Goal: Find specific page/section: Find specific page/section

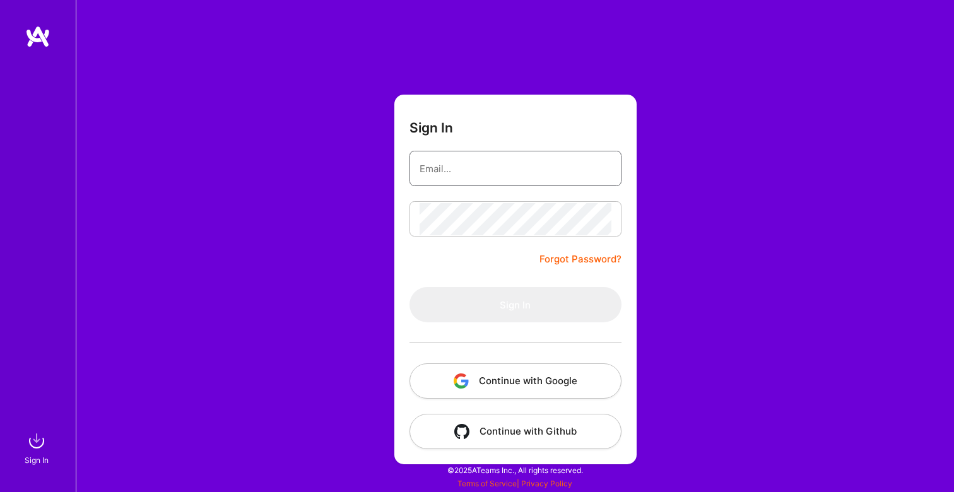
click at [447, 169] on input "email" at bounding box center [516, 169] width 192 height 32
type input "[EMAIL_ADDRESS][DOMAIN_NAME]"
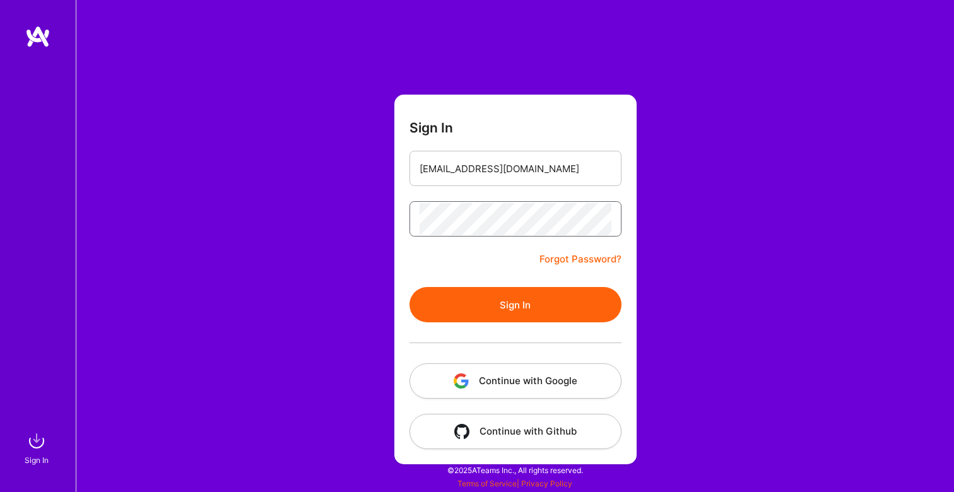
click at [410, 287] on button "Sign In" at bounding box center [516, 304] width 212 height 35
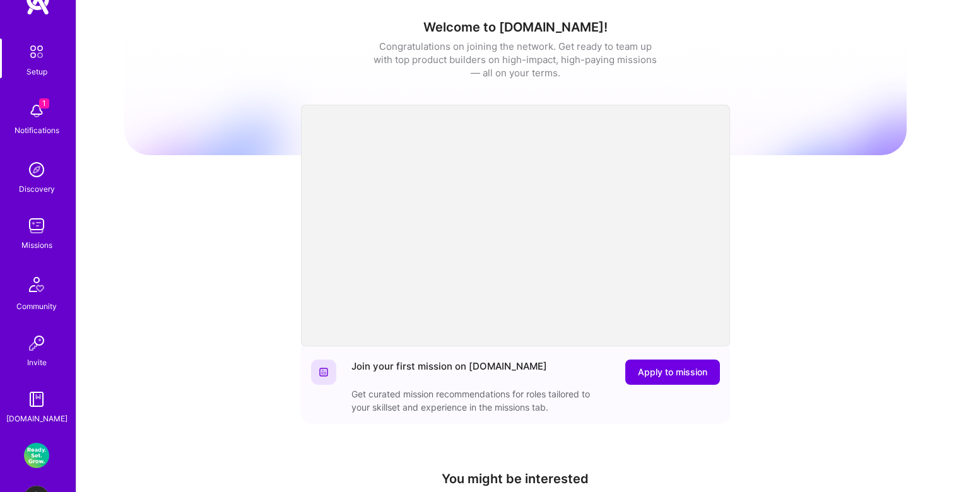
scroll to position [49, 0]
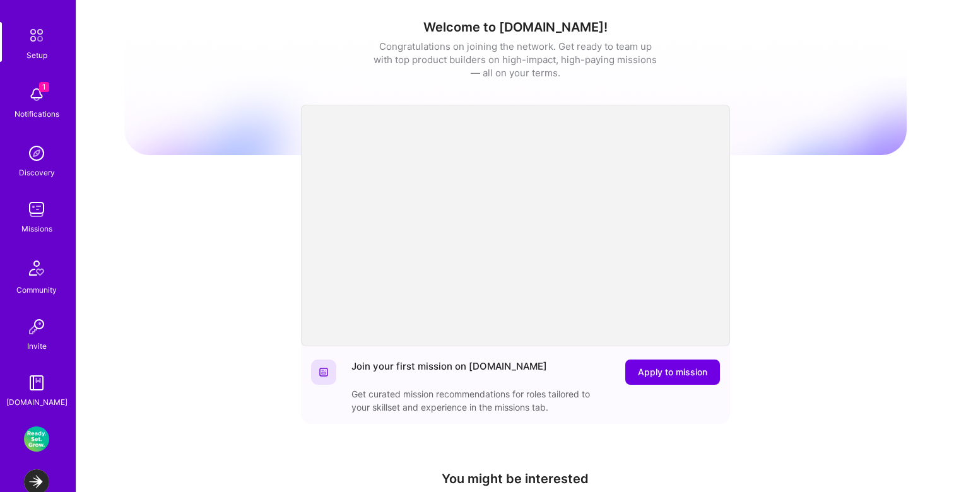
click at [44, 107] on div "Notifications" at bounding box center [37, 113] width 45 height 13
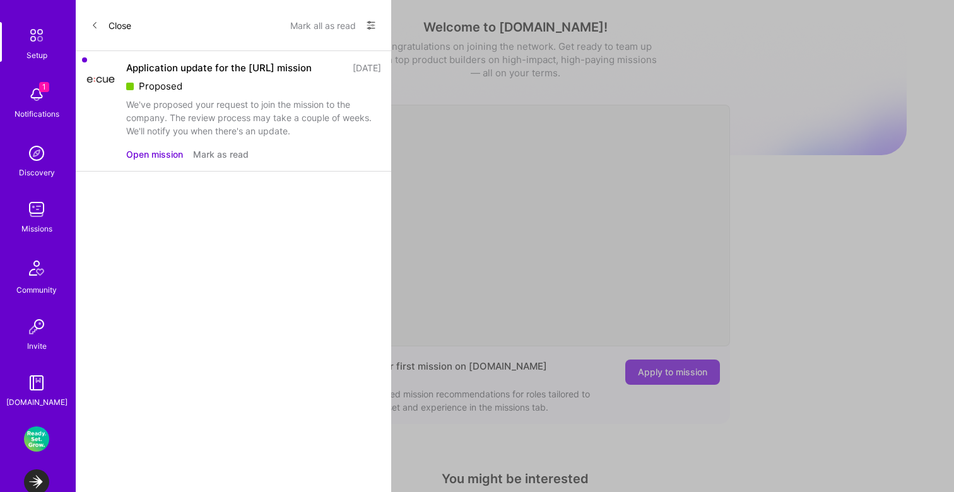
click at [232, 154] on button "Mark as read" at bounding box center [221, 154] width 56 height 13
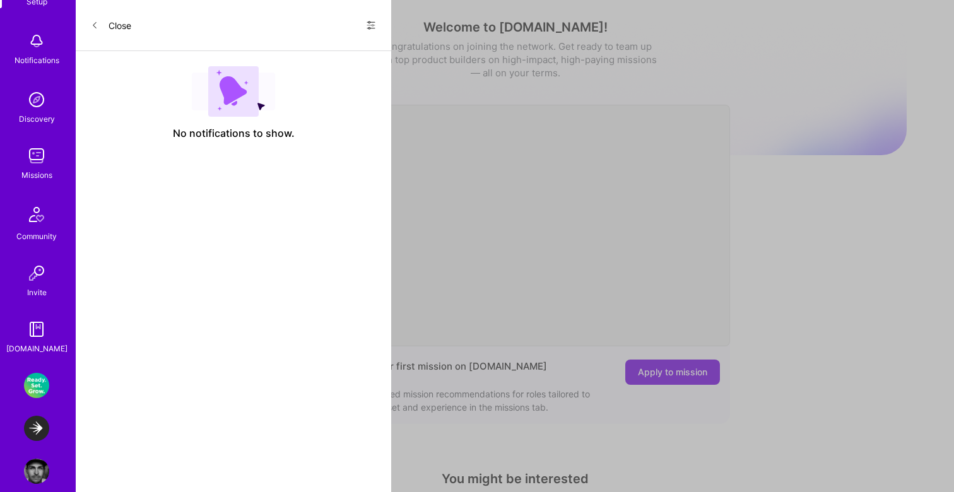
scroll to position [119, 0]
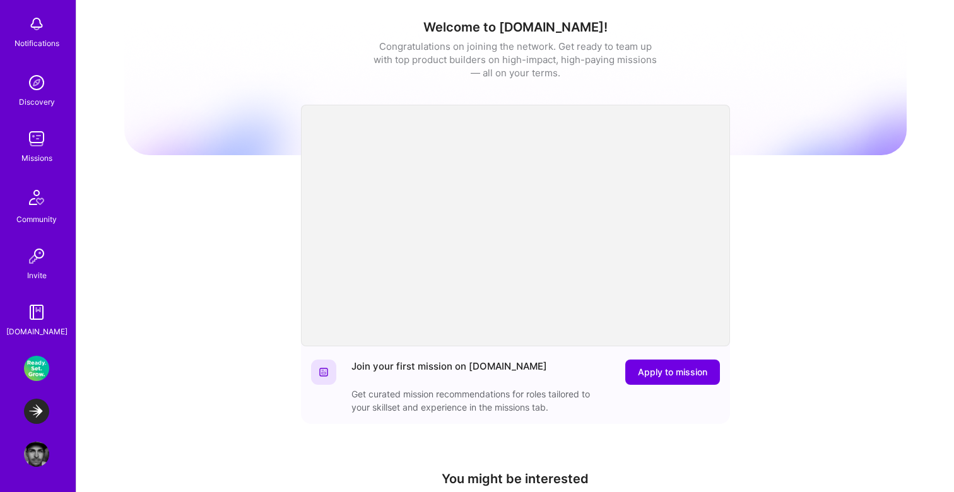
click at [33, 369] on img at bounding box center [36, 368] width 25 height 25
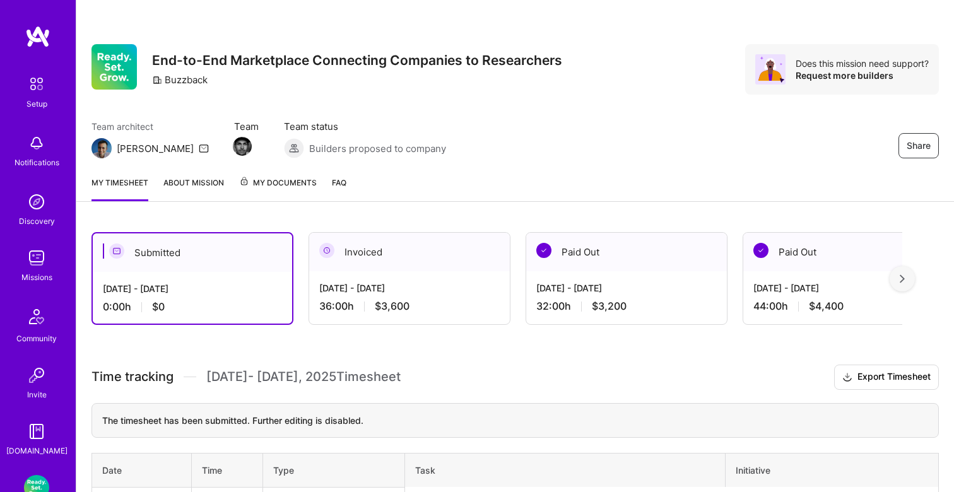
scroll to position [119, 0]
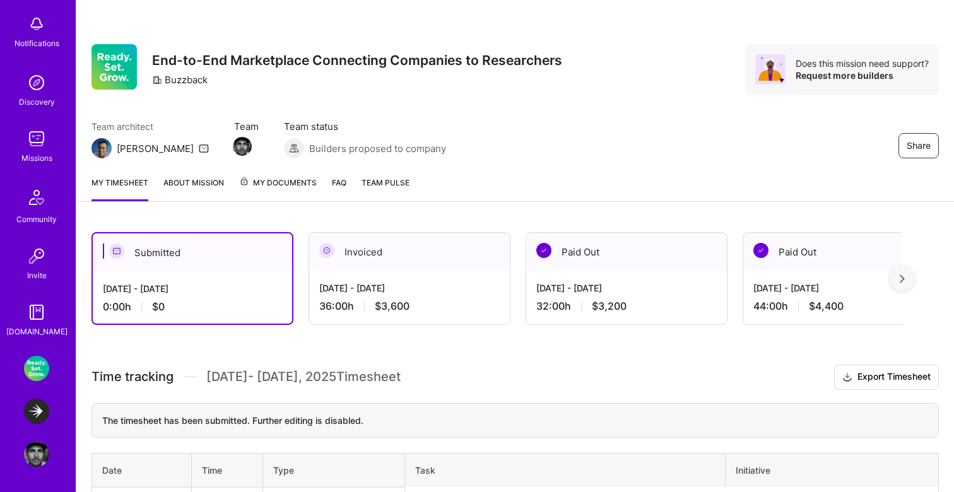
click at [38, 406] on img at bounding box center [36, 411] width 25 height 25
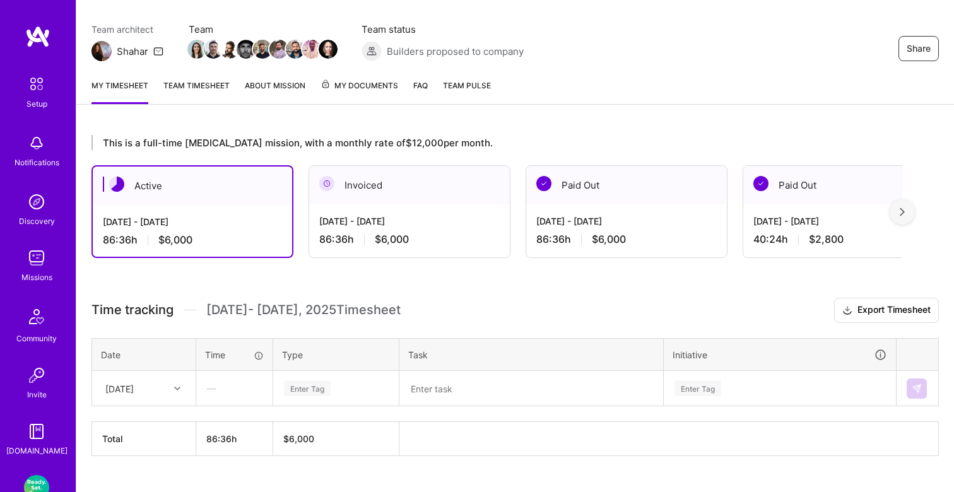
scroll to position [122, 0]
